Goal: Task Accomplishment & Management: Manage account settings

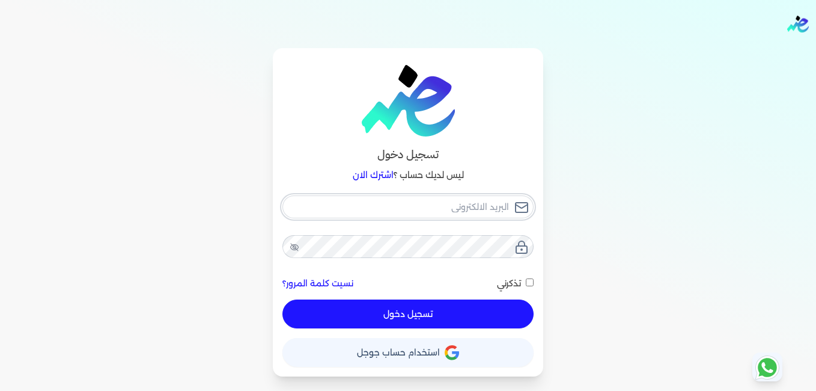
type input "ismc202@gmail.com"
click at [418, 315] on button "تسجيل دخول" at bounding box center [408, 313] width 251 height 29
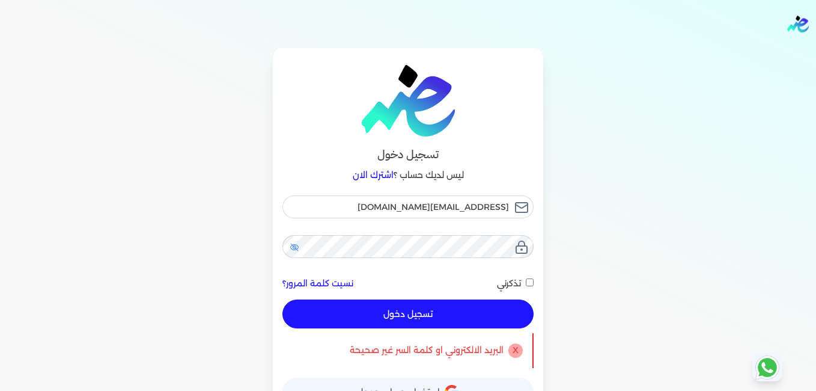
click at [292, 248] on icon at bounding box center [295, 247] width 10 height 10
click at [409, 313] on button "تسجيل دخول" at bounding box center [408, 313] width 251 height 29
click at [395, 307] on button "تسجيل دخول" at bounding box center [408, 313] width 251 height 29
click at [454, 363] on div "X البريد الالكتروني او كلمة السر غير صحيحة" at bounding box center [408, 350] width 251 height 35
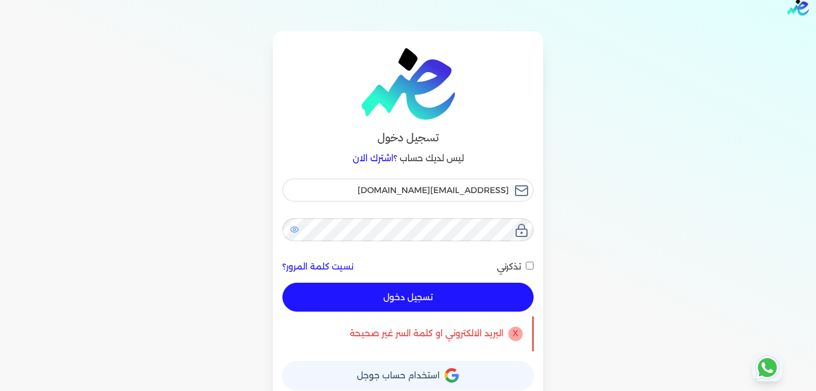
scroll to position [25, 0]
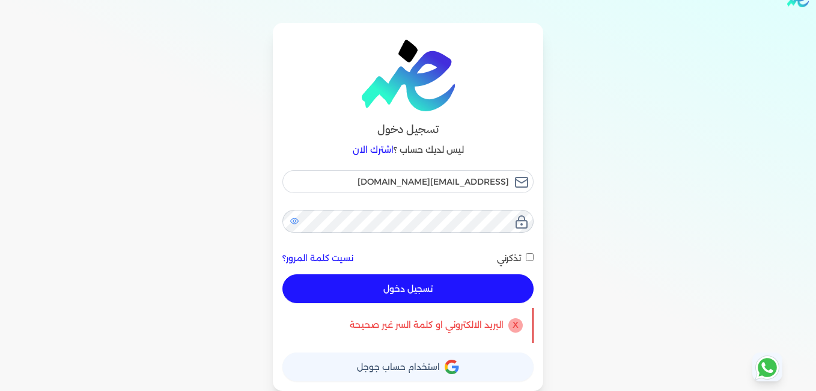
click at [446, 297] on button "تسجيل دخول" at bounding box center [408, 288] width 251 height 29
click at [531, 255] on input "تذكرني" at bounding box center [530, 257] width 8 height 8
checkbox input "true"
click at [473, 287] on button "تسجيل دخول" at bounding box center [408, 288] width 251 height 29
click at [460, 290] on button "تسجيل دخول" at bounding box center [408, 288] width 251 height 29
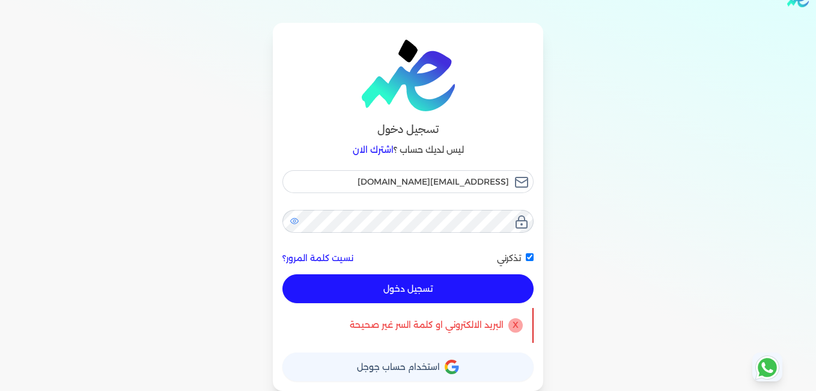
click at [431, 365] on span "استخدام حساب جوجل" at bounding box center [398, 367] width 83 height 8
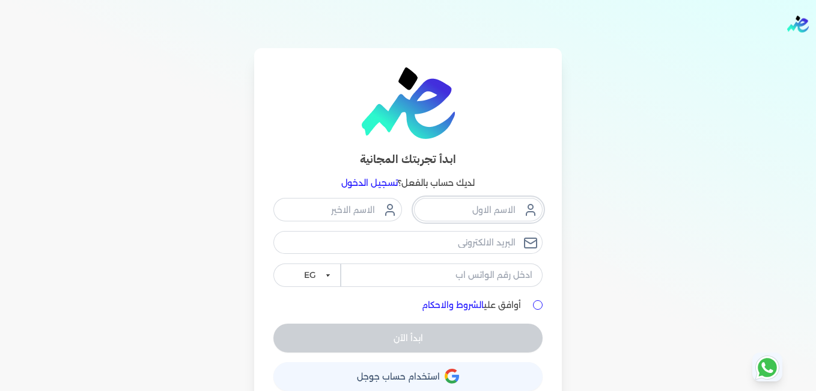
click at [439, 209] on input "text" at bounding box center [478, 209] width 129 height 23
type input "المركز الطبى"
type input "التخصصى"
type input "[EMAIL_ADDRESS][DOMAIN_NAME]"
type input "11449060116"
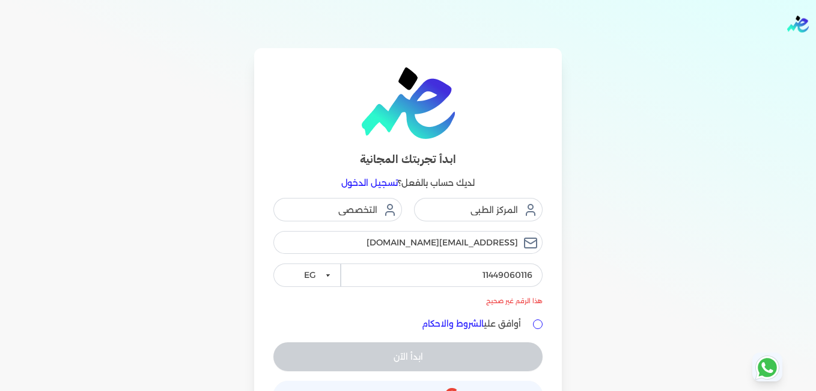
click at [542, 323] on input "أوافق علي الشروط والاحكام" at bounding box center [538, 324] width 10 height 10
checkbox input "true"
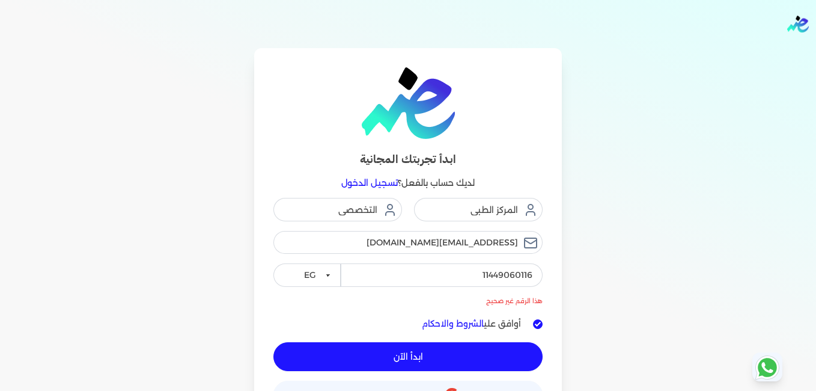
click at [451, 357] on button "ابدأ الآن" at bounding box center [408, 356] width 269 height 29
click at [535, 274] on input "11449060116" at bounding box center [442, 274] width 202 height 23
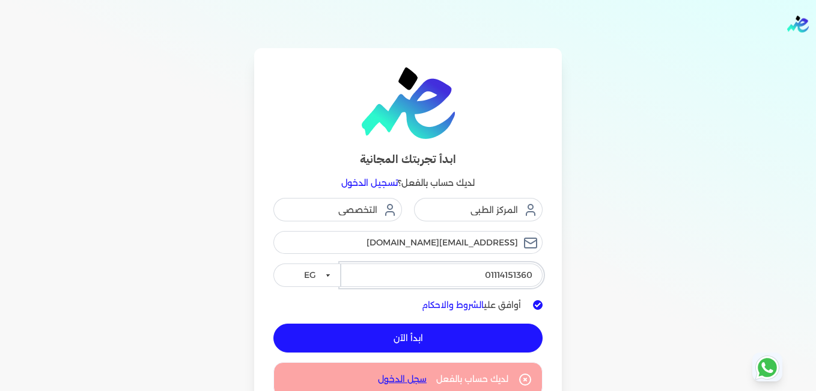
type input "01114151360"
click at [331, 275] on select "EG KSA" at bounding box center [307, 274] width 67 height 23
click at [429, 339] on button "ابدأ الآن" at bounding box center [408, 337] width 269 height 29
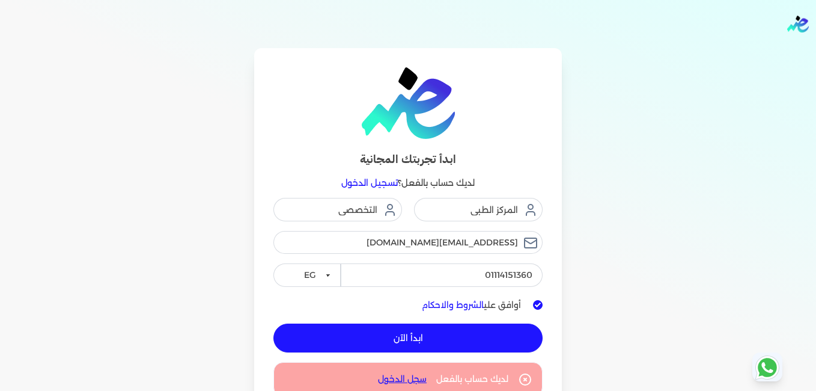
click at [420, 377] on link "سجل الدخول" at bounding box center [402, 379] width 49 height 13
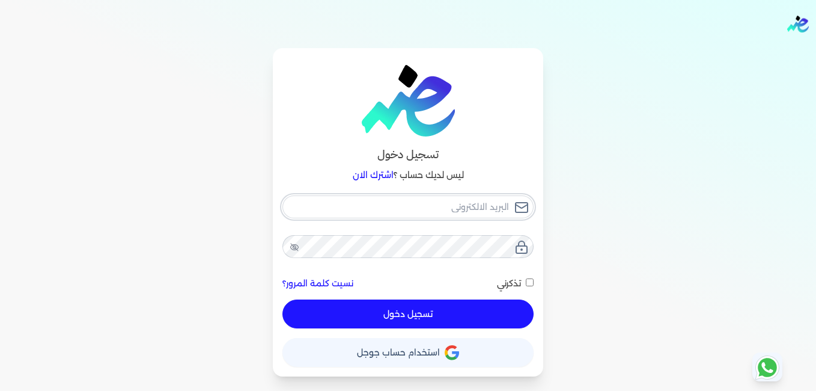
type input "ismc202@gmail.com"
click at [410, 320] on button "تسجيل دخول" at bounding box center [408, 313] width 251 height 29
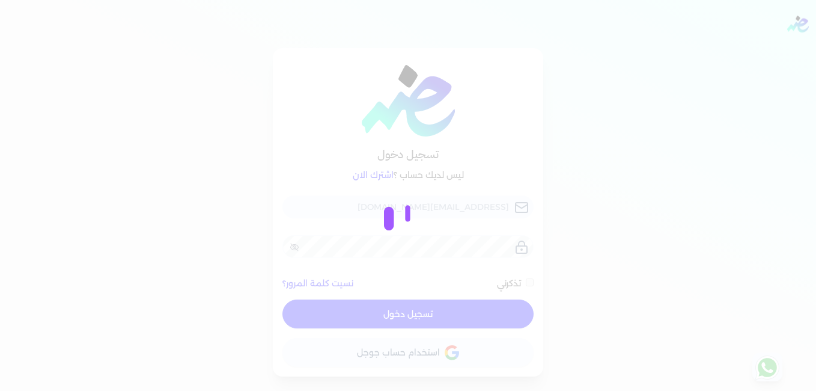
checkbox input "false"
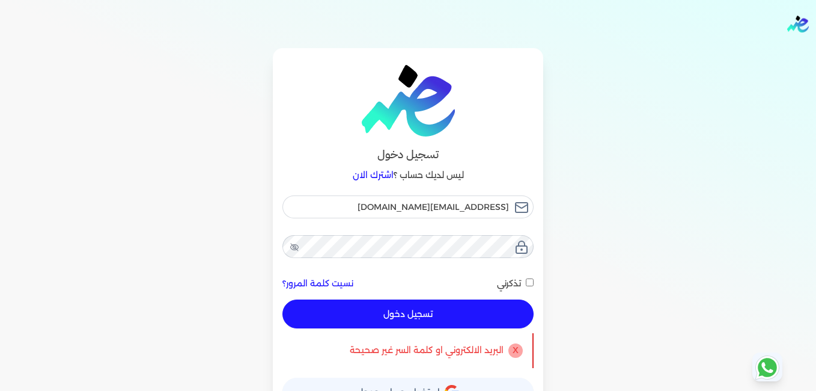
click at [336, 285] on link "نسيت كلمة المرور؟" at bounding box center [318, 283] width 71 height 13
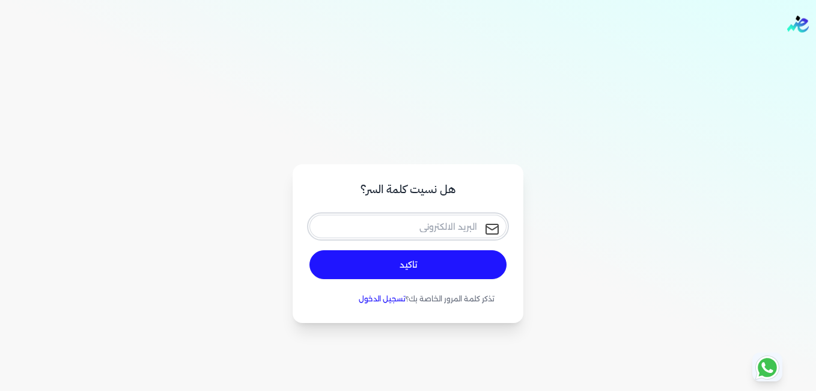
click at [423, 225] on input "email" at bounding box center [408, 226] width 197 height 23
type input "ismc202@gmail.com"
click at [390, 269] on button "تاكيد" at bounding box center [408, 264] width 197 height 29
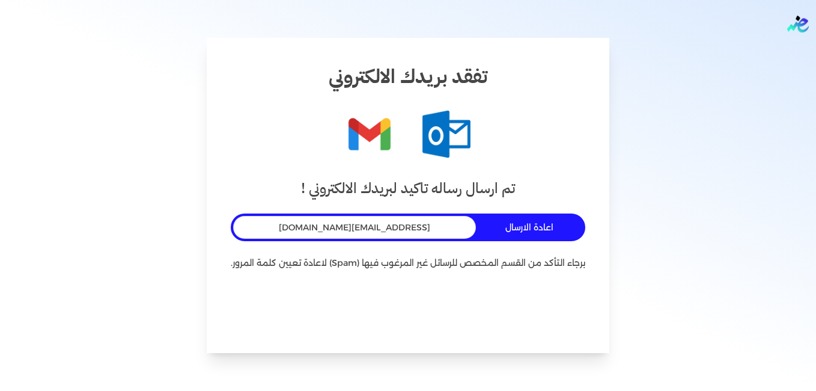
click at [501, 228] on button "اعادة الارسال" at bounding box center [532, 227] width 102 height 22
click at [375, 151] on img at bounding box center [370, 134] width 48 height 48
click at [412, 203] on div "تم ارسال رساله تاكيد لبريدك الالكتروني ! 0:56 ismc202@gmail.com برجاء التأكد من…" at bounding box center [408, 252] width 355 height 151
click at [460, 291] on div "تم ارسال رساله تاكيد لبريدك الالكتروني ! 0:55 ismc202@gmail.com برجاء التأكد من…" at bounding box center [408, 252] width 355 height 151
click at [485, 259] on p "برجاء التأكد من القسم المخصص للرسائل غير المرغوب فيها (Spam) لاعادة تعيين كلمة …" at bounding box center [408, 263] width 355 height 16
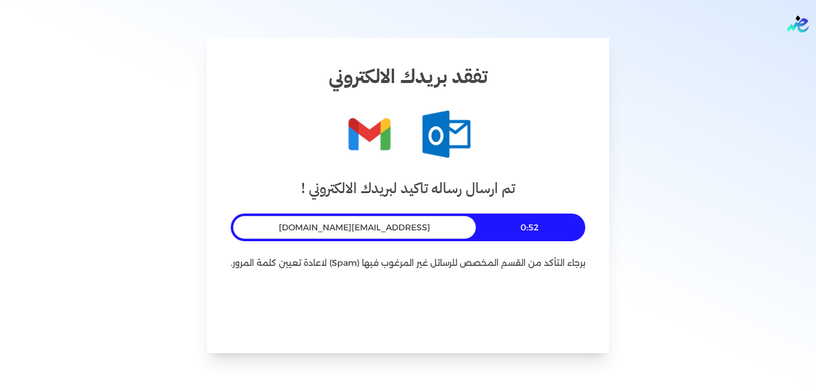
click at [798, 20] on img "Global" at bounding box center [799, 24] width 22 height 17
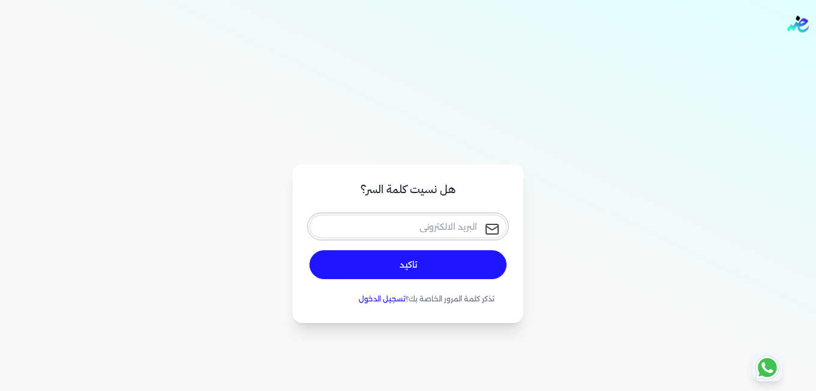
click at [412, 231] on input "email" at bounding box center [408, 226] width 197 height 23
type input "[EMAIL_ADDRESS][DOMAIN_NAME]"
click at [409, 272] on button "تاكيد" at bounding box center [408, 264] width 197 height 29
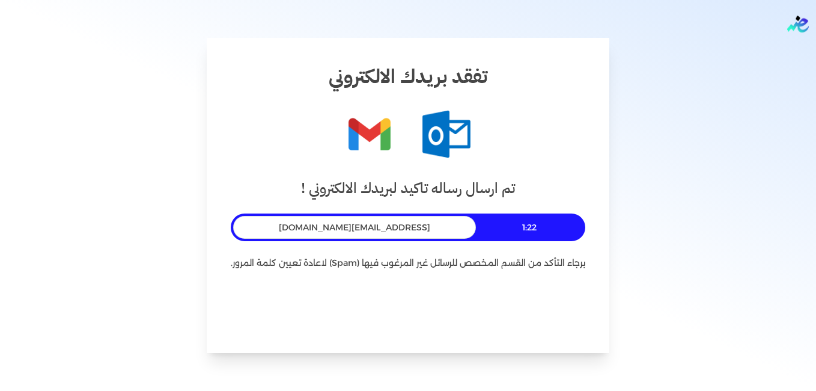
click at [340, 290] on div "تم ارسال رساله تاكيد لبريدك الالكتروني ! 1:22 ismc202@gmail.com برجاء التأكد من…" at bounding box center [408, 252] width 355 height 151
drag, startPoint x: 340, startPoint y: 290, endPoint x: 465, endPoint y: 269, distance: 127.4
click at [465, 269] on div "تم ارسال رساله تاكيد لبريدك الالكتروني ! 1:20 ismc202@gmail.com برجاء التأكد من…" at bounding box center [408, 252] width 355 height 151
drag, startPoint x: 465, startPoint y: 269, endPoint x: 581, endPoint y: 263, distance: 115.6
click at [581, 263] on p "برجاء التأكد من القسم المخصص للرسائل غير المرغوب فيها (Spam) لاعادة تعيين كلمة …" at bounding box center [408, 263] width 355 height 16
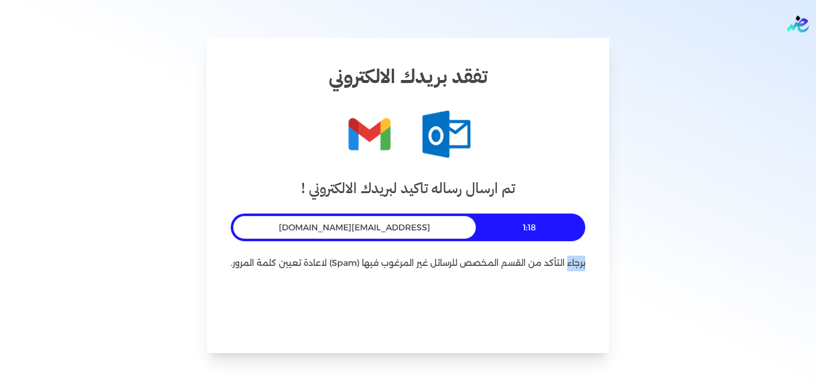
click at [581, 263] on p "برجاء التأكد من القسم المخصص للرسائل غير المرغوب فيها (Spam) لاعادة تعيين كلمة …" at bounding box center [408, 263] width 355 height 16
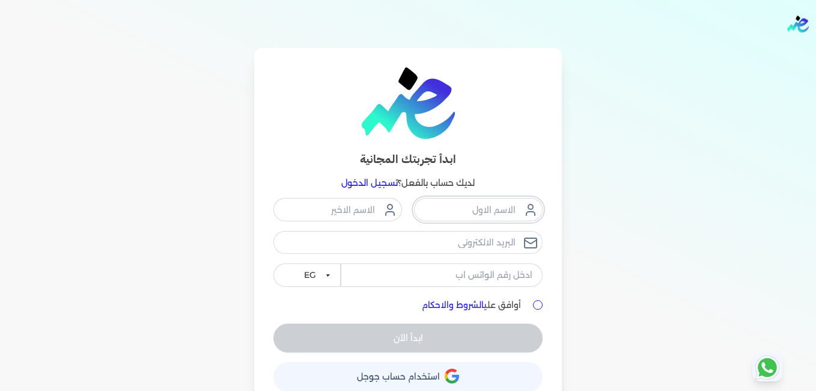
click at [444, 213] on input "text" at bounding box center [478, 209] width 129 height 23
type input "المركز الطبى"
type input "التخصصى"
type input "[EMAIL_ADDRESS][DOMAIN_NAME]"
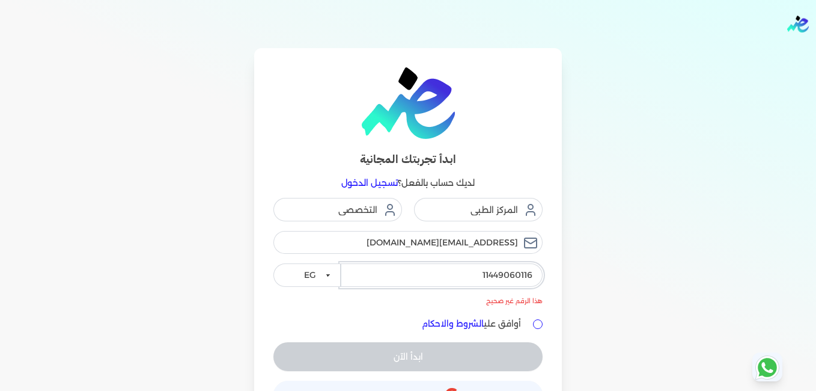
click at [526, 274] on input "11449060116" at bounding box center [442, 274] width 202 height 23
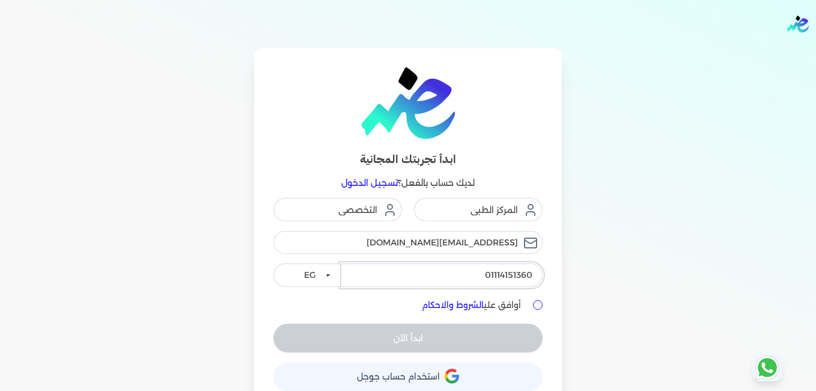
type input "01114151360"
click at [540, 306] on input "أوافق علي الشروط والاحكام" at bounding box center [538, 305] width 10 height 10
checkbox input "true"
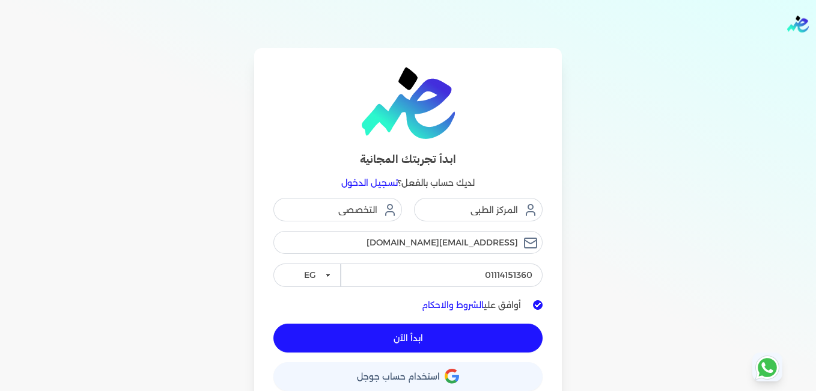
click at [473, 337] on button "ابدأ الآن" at bounding box center [408, 337] width 269 height 29
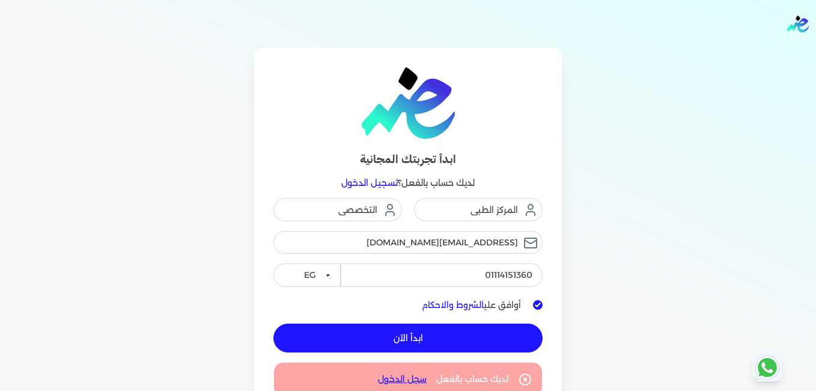
click at [417, 381] on link "سجل الدخول" at bounding box center [402, 379] width 49 height 13
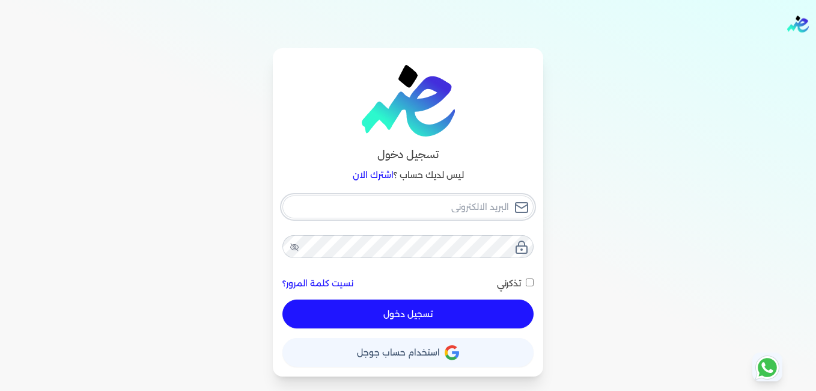
type input "[EMAIL_ADDRESS][DOMAIN_NAME]"
click at [429, 311] on button "تسجيل دخول" at bounding box center [408, 313] width 251 height 29
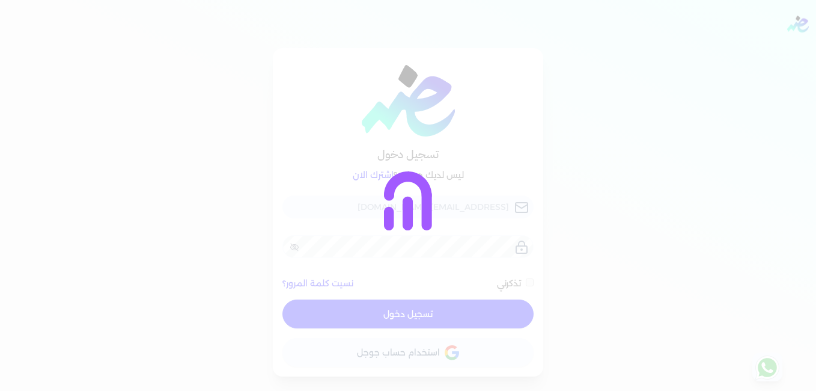
checkbox input "false"
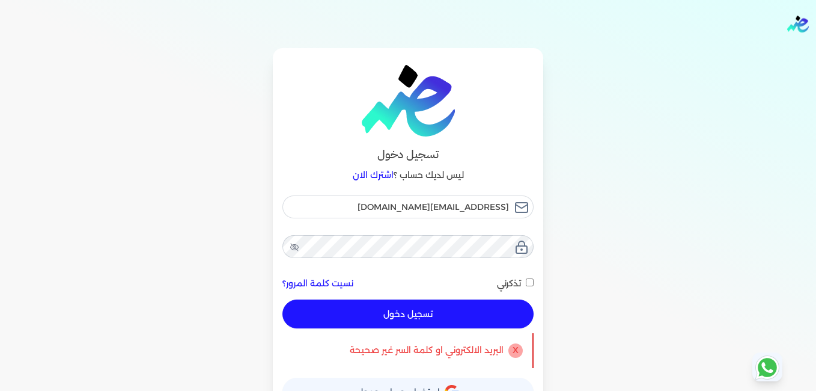
click at [384, 173] on link "اشترك الان" at bounding box center [373, 175] width 41 height 11
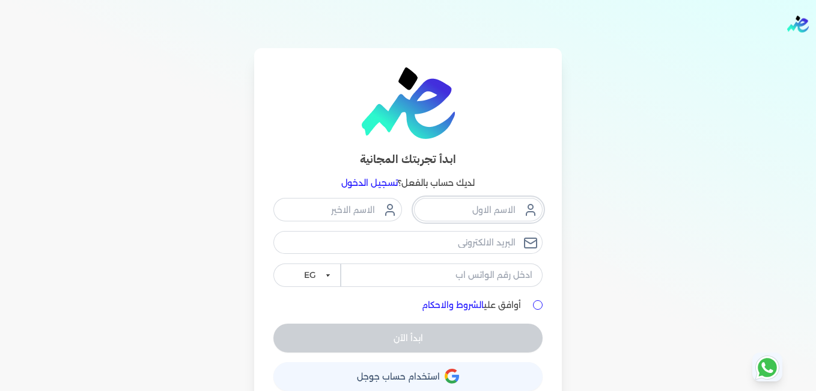
click at [453, 211] on input "text" at bounding box center [478, 209] width 129 height 23
type input "ال"
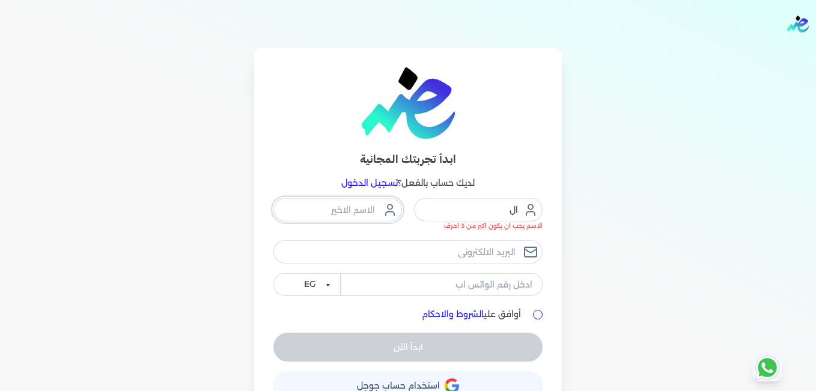
click at [359, 205] on input "text" at bounding box center [338, 209] width 129 height 23
click at [449, 203] on input "ال" at bounding box center [478, 209] width 129 height 23
type input "المركز الطبى"
click at [369, 209] on input "text" at bounding box center [338, 209] width 129 height 23
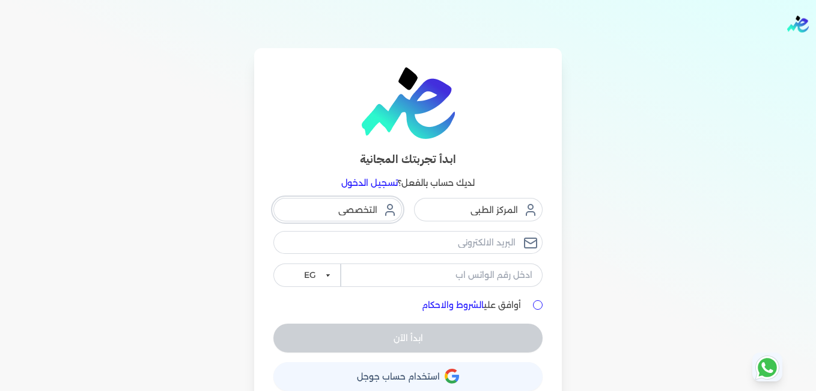
type input "التخصصى"
click at [464, 245] on input "email" at bounding box center [408, 242] width 269 height 23
type input "[EMAIL_ADDRESS][DOMAIN_NAME]"
type input "01114151360"
click at [541, 299] on div "أوافق علي الشروط والاحكام" at bounding box center [408, 305] width 269 height 13
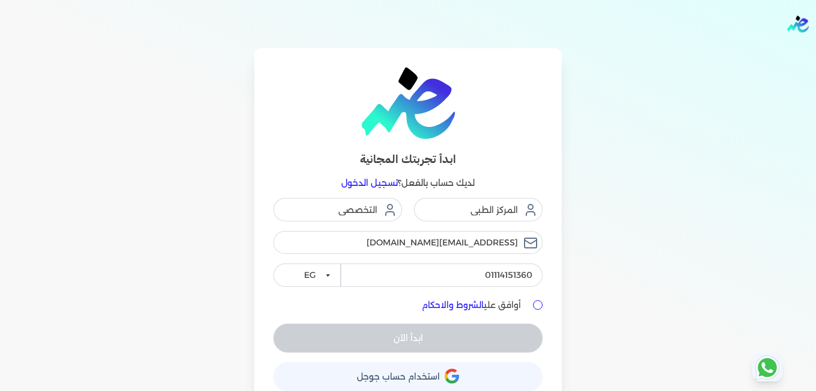
click at [541, 304] on input "أوافق علي الشروط والاحكام" at bounding box center [538, 305] width 10 height 10
checkbox input "true"
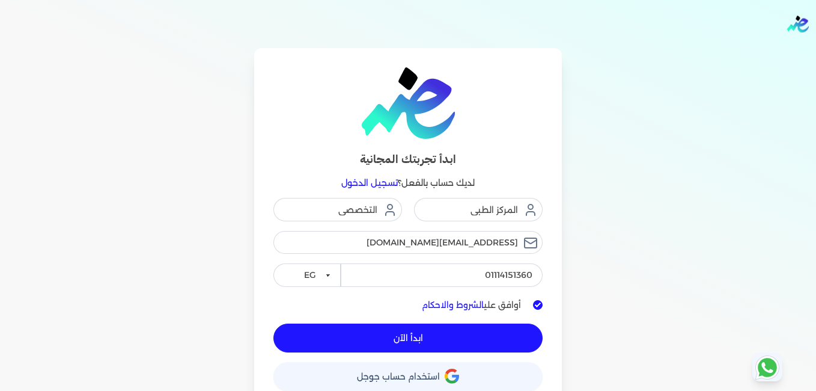
click at [488, 338] on button "ابدأ الآن" at bounding box center [408, 337] width 269 height 29
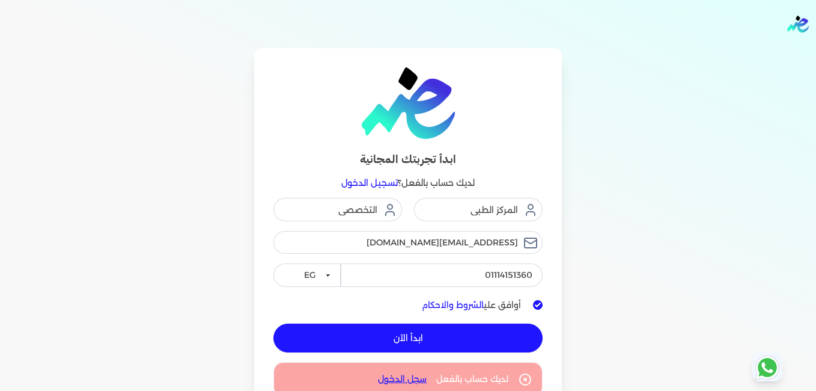
click at [488, 338] on button "ابدأ الآن" at bounding box center [408, 337] width 269 height 29
click at [531, 379] on icon at bounding box center [525, 379] width 14 height 14
click at [528, 378] on icon at bounding box center [525, 379] width 14 height 14
click at [420, 380] on link "سجل الدخول" at bounding box center [402, 379] width 49 height 13
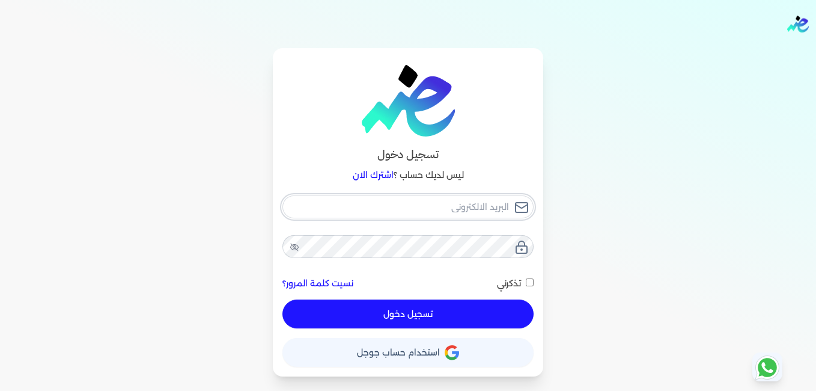
type input "[EMAIL_ADDRESS][DOMAIN_NAME]"
click at [516, 245] on icon at bounding box center [522, 247] width 14 height 14
click at [435, 323] on button "تسجيل دخول" at bounding box center [408, 313] width 251 height 29
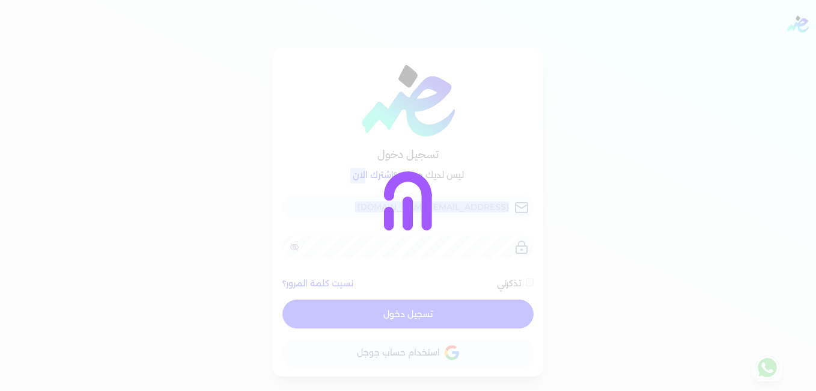
checkbox input "false"
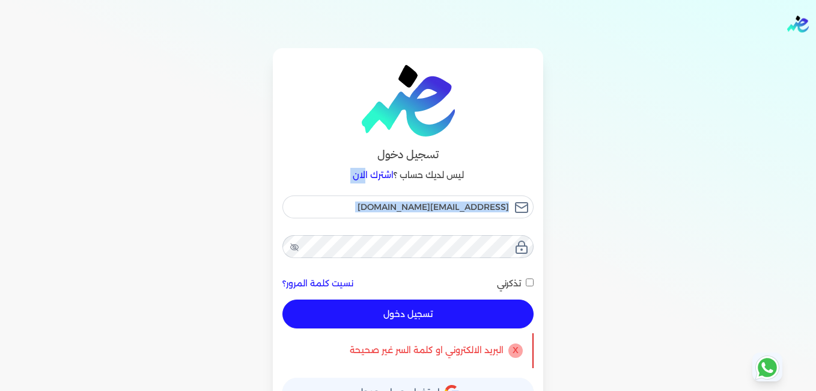
click at [329, 283] on link "نسيت كلمة المرور؟" at bounding box center [318, 283] width 71 height 13
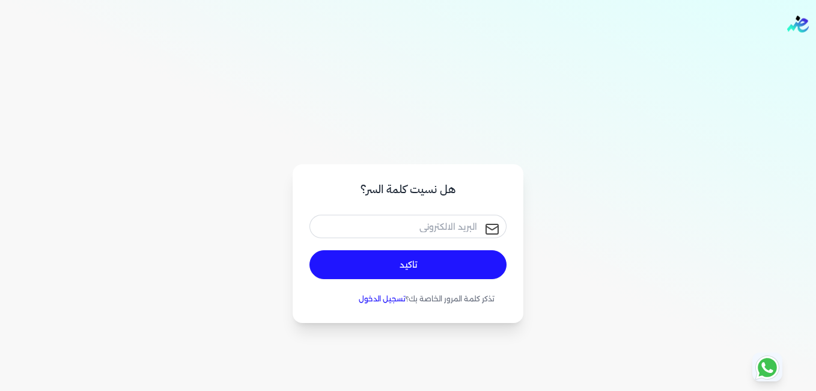
click at [492, 231] on icon at bounding box center [492, 229] width 14 height 14
click at [457, 226] on input "email" at bounding box center [408, 226] width 197 height 23
type input "[EMAIL_ADDRESS][DOMAIN_NAME]"
click at [416, 266] on button "تاكيد" at bounding box center [408, 264] width 197 height 29
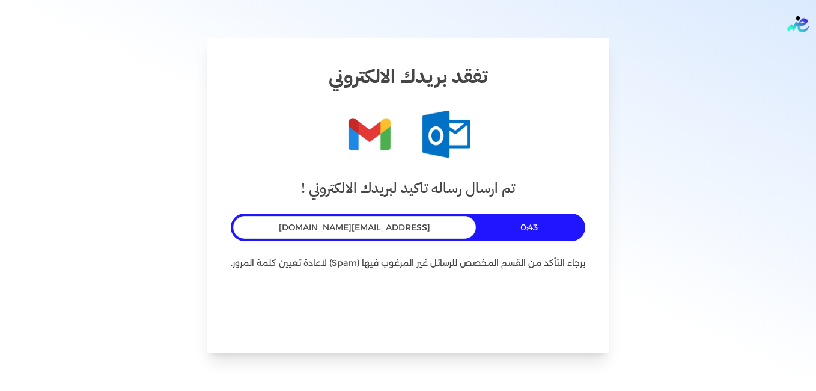
click at [530, 271] on div "تم ارسال رساله تاكيد لبريدك الالكتروني ! 0:43 ismc202@gmail.com برجاء التأكد من…" at bounding box center [408, 252] width 355 height 151
click at [798, 23] on img "Global" at bounding box center [799, 24] width 22 height 17
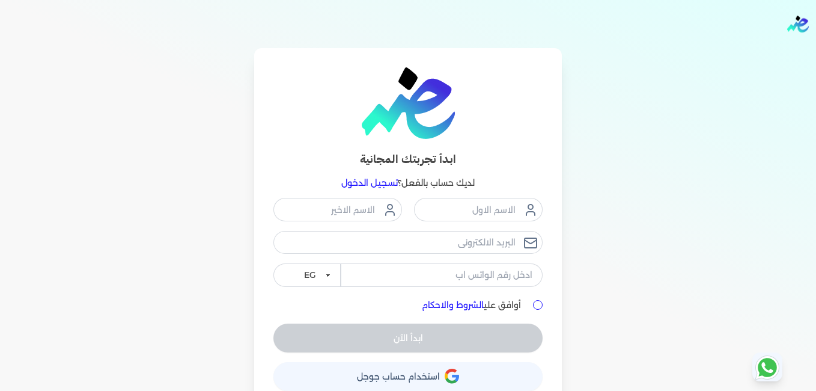
click at [439, 378] on span "استخدام حساب جوجل" at bounding box center [398, 376] width 83 height 8
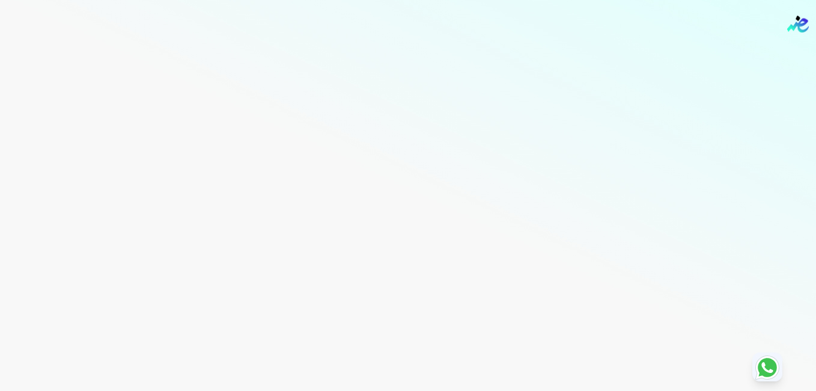
click at [385, 127] on div "Toggle Navigation الاسعار العمولات مساعدة خدمة العملاء دليل المستخدم تسجيل الدخ…" at bounding box center [408, 195] width 816 height 391
drag, startPoint x: 240, startPoint y: 118, endPoint x: 422, endPoint y: 132, distance: 182.6
click at [422, 132] on div "Toggle Navigation الاسعار العمولات مساعدة خدمة العملاء دليل المستخدم تسجيل الدخ…" at bounding box center [408, 195] width 816 height 391
click at [799, 28] on img "Global" at bounding box center [799, 24] width 22 height 17
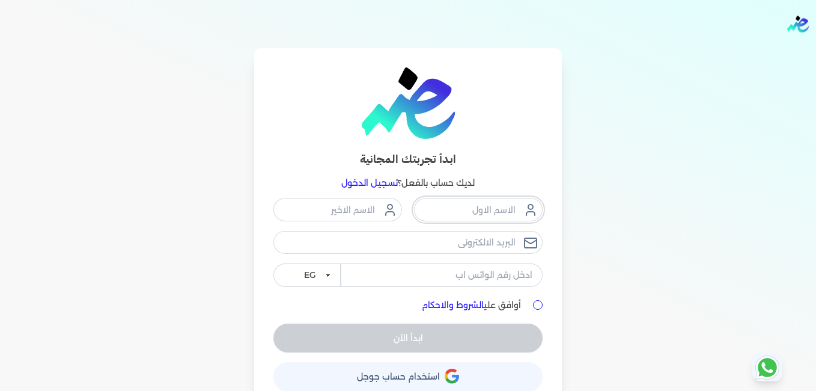
click at [435, 213] on input "text" at bounding box center [478, 209] width 129 height 23
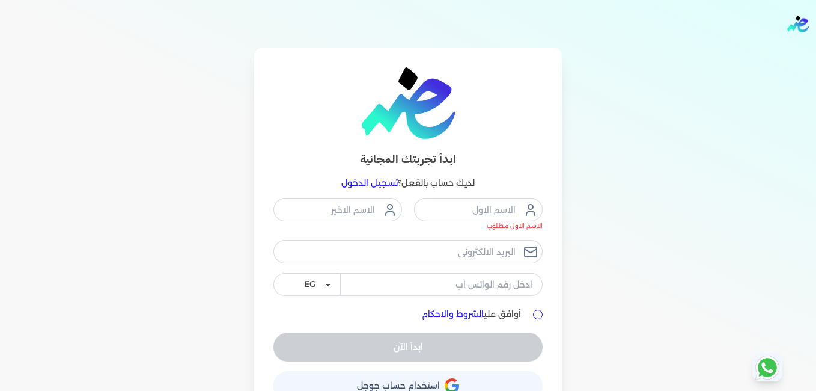
click at [403, 144] on div "ابدأ تجربتك المجانية لديك حساب بالفعل؟ تسجيل الدخول" at bounding box center [408, 128] width 269 height 123
click at [447, 210] on input "text" at bounding box center [478, 209] width 129 height 23
type input "H"
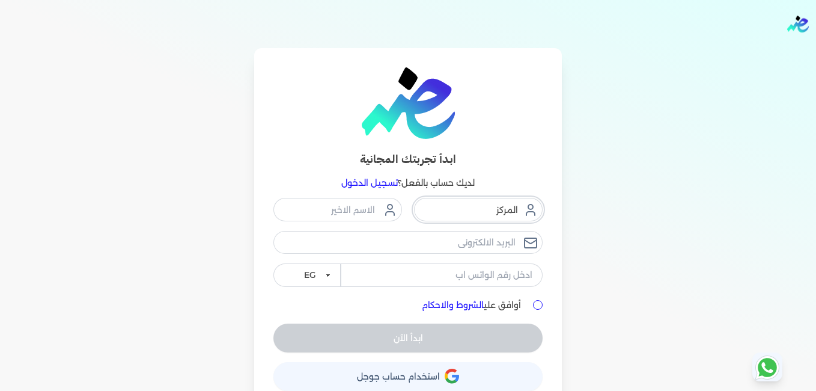
type input "المركز"
click at [359, 212] on input "text" at bounding box center [338, 209] width 129 height 23
type input "الطبى"
click at [464, 243] on input "email" at bounding box center [408, 242] width 269 height 23
type input "[EMAIL_ADDRESS][DOMAIN_NAME]"
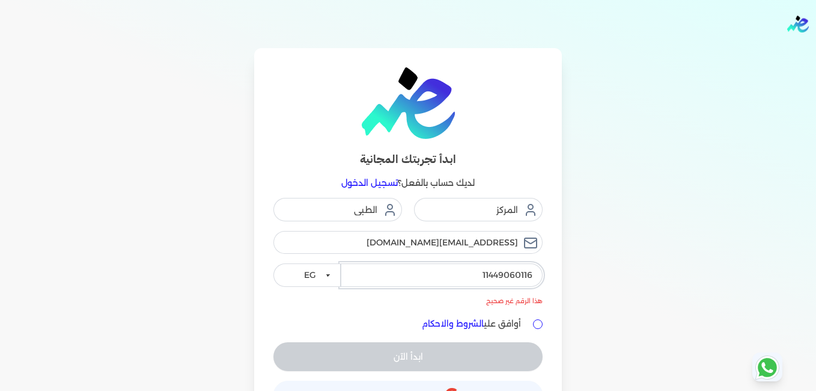
click at [480, 275] on input "11449060116" at bounding box center [442, 274] width 202 height 23
type input "011449060116"
click at [538, 323] on input "أوافق علي الشروط والاحكام" at bounding box center [538, 324] width 10 height 10
checkbox input "true"
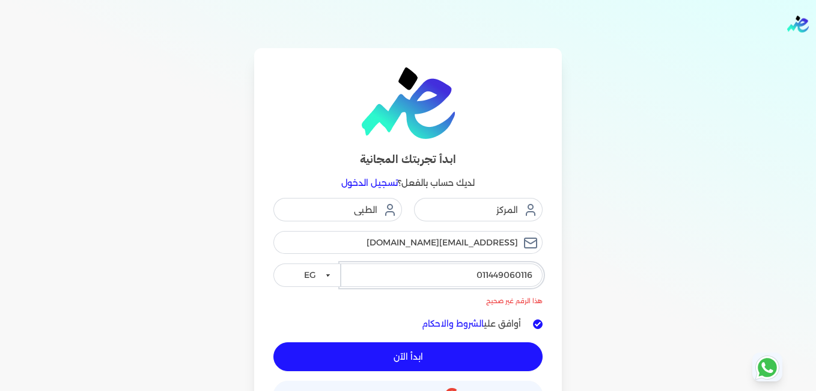
click at [534, 274] on input "011449060116" at bounding box center [442, 274] width 202 height 23
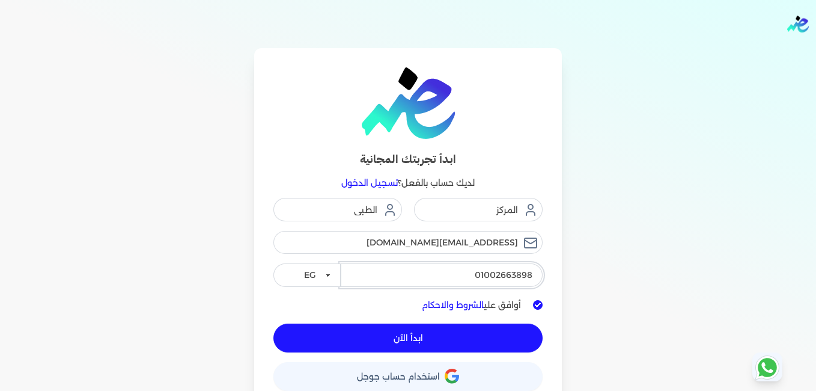
type input "01002663898"
click at [440, 345] on button "ابدأ الآن" at bounding box center [408, 337] width 269 height 29
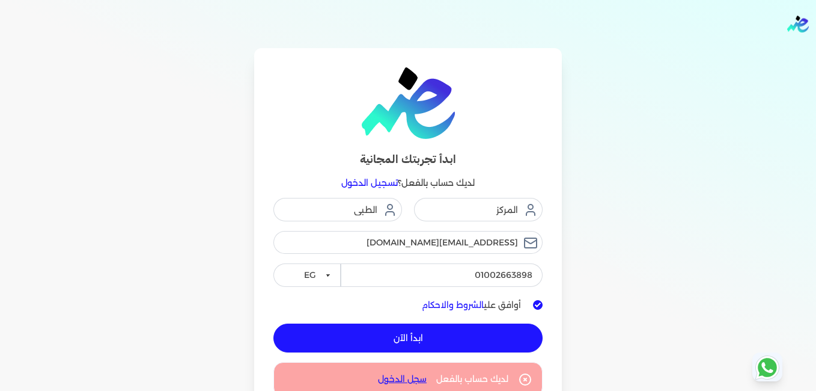
click at [474, 336] on button "ابدأ الآن" at bounding box center [408, 337] width 269 height 29
click at [527, 378] on icon at bounding box center [525, 379] width 11 height 11
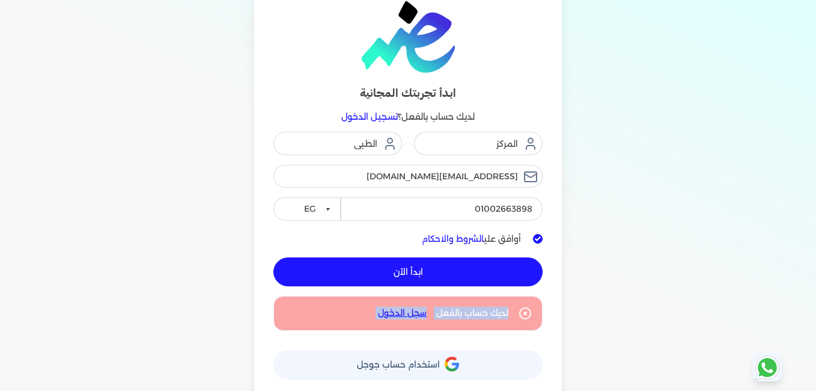
scroll to position [73, 0]
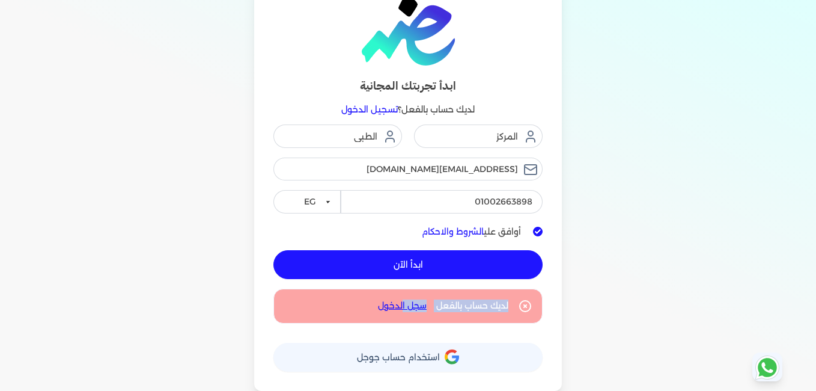
drag, startPoint x: 525, startPoint y: 379, endPoint x: 408, endPoint y: 304, distance: 139.8
click at [408, 304] on div "لديك حساب بالفعل سجل الدخول" at bounding box center [408, 306] width 269 height 35
click at [408, 304] on link "سجل الدخول" at bounding box center [402, 305] width 49 height 13
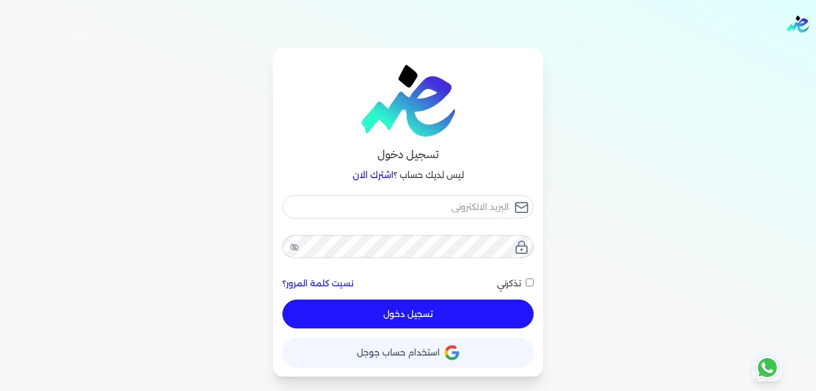
click at [397, 305] on button "تسجيل دخول" at bounding box center [408, 313] width 251 height 29
checkbox input "false"
type input "[EMAIL_ADDRESS][DOMAIN_NAME]"
click at [400, 316] on button "تسجيل دخول" at bounding box center [408, 313] width 251 height 29
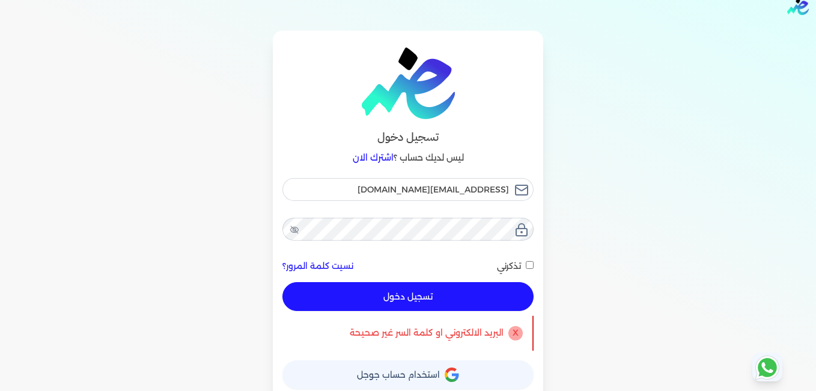
scroll to position [25, 0]
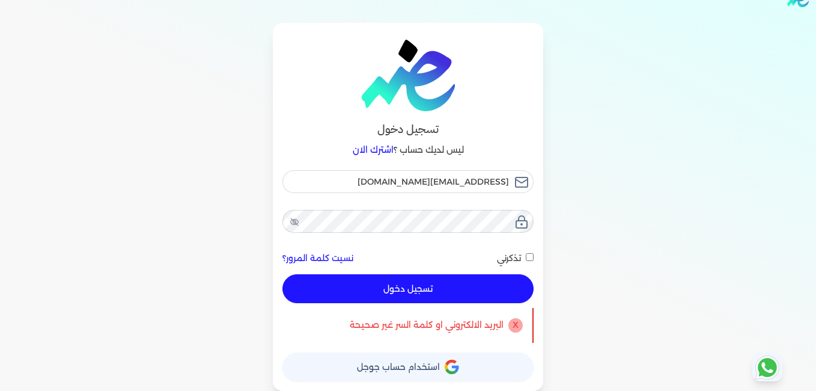
click at [347, 301] on button "تسجيل دخول" at bounding box center [408, 288] width 251 height 29
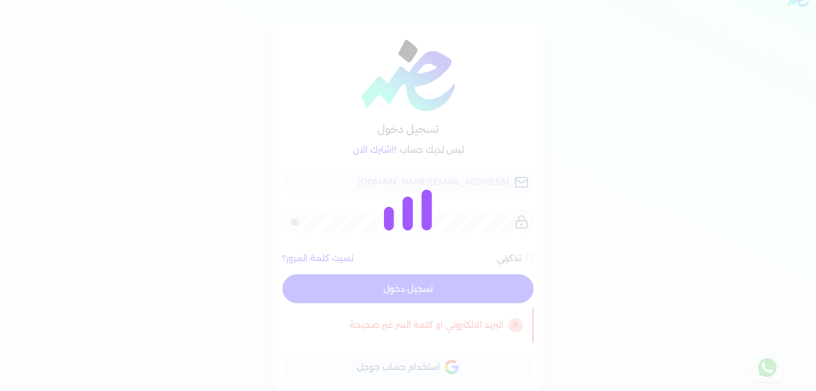
checkbox input "false"
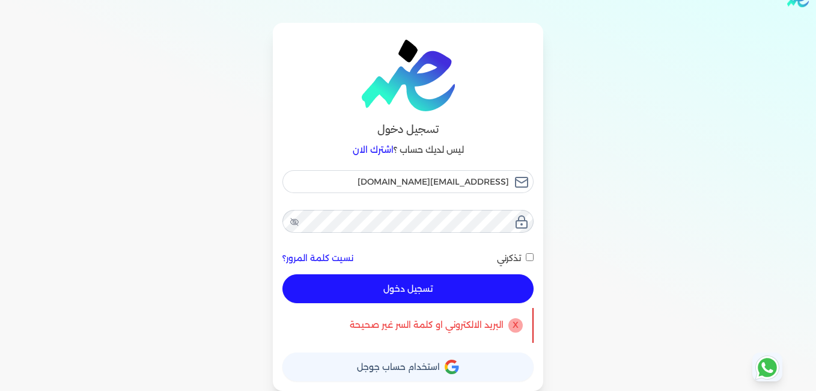
click at [337, 260] on link "نسيت كلمة المرور؟" at bounding box center [318, 258] width 71 height 13
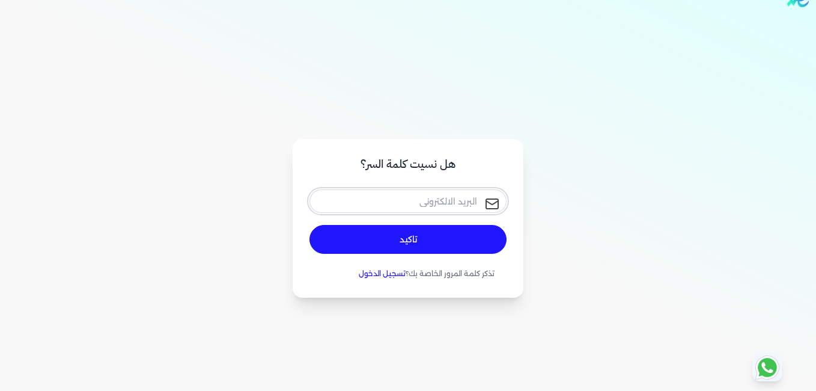
click at [412, 200] on input "email" at bounding box center [408, 200] width 197 height 23
type input "[EMAIL_ADDRESS][DOMAIN_NAME]"
click at [363, 248] on button "تاكيد" at bounding box center [408, 239] width 197 height 29
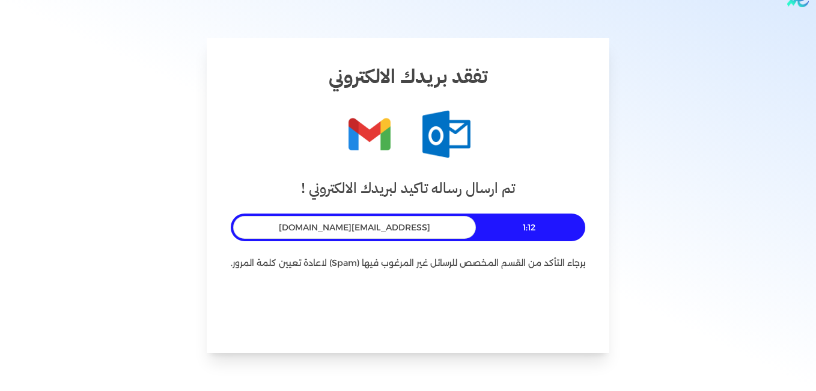
click at [445, 145] on img at bounding box center [447, 134] width 48 height 48
click at [389, 133] on img at bounding box center [370, 134] width 48 height 48
click at [346, 265] on p "برجاء التأكد من القسم المخصص للرسائل غير المرغوب فيها (Spam) لاعادة تعيين كلمة …" at bounding box center [408, 263] width 355 height 16
click at [406, 303] on button "العودة للتسجيل" at bounding box center [409, 314] width 114 height 29
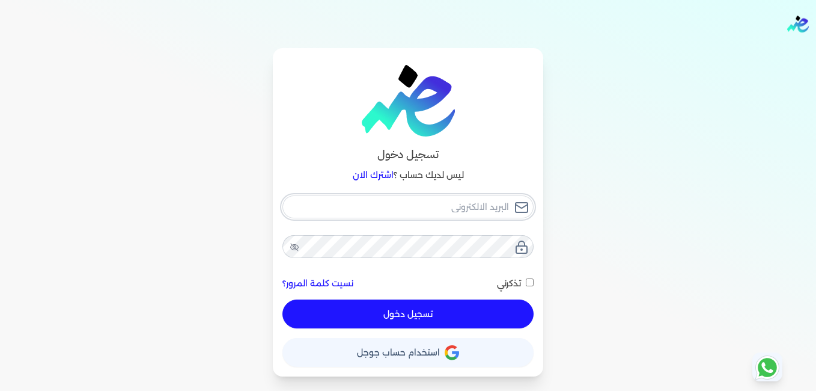
type input "[EMAIL_ADDRESS][DOMAIN_NAME]"
checkbox input "false"
click at [429, 356] on span "استخدام حساب جوجل" at bounding box center [398, 352] width 83 height 8
